Goal: Task Accomplishment & Management: Use online tool/utility

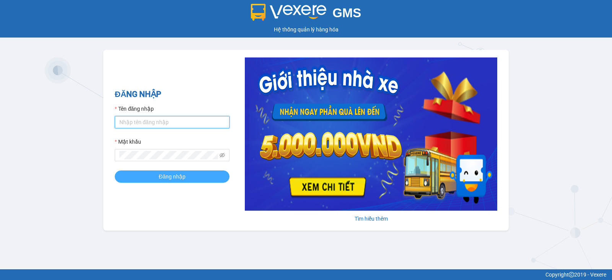
type input "lthien.ducphatth"
click at [171, 175] on span "Đăng nhập" at bounding box center [172, 176] width 27 height 8
